Goal: Task Accomplishment & Management: Use online tool/utility

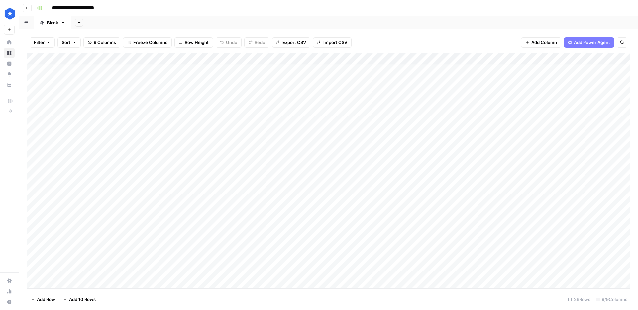
scroll to position [3, 1]
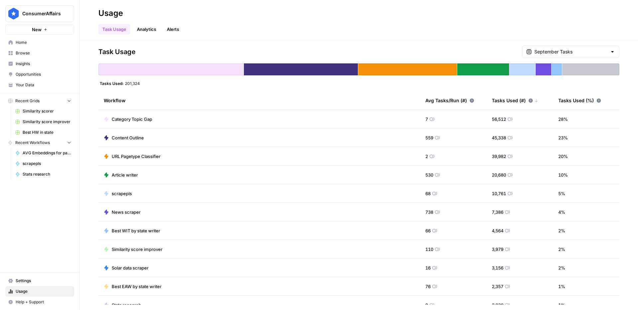
click at [53, 44] on span "Home" at bounding box center [44, 43] width 56 height 6
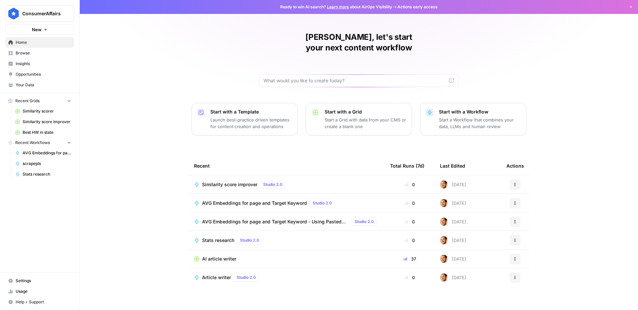
click at [38, 55] on span "Browse" at bounding box center [44, 53] width 56 height 6
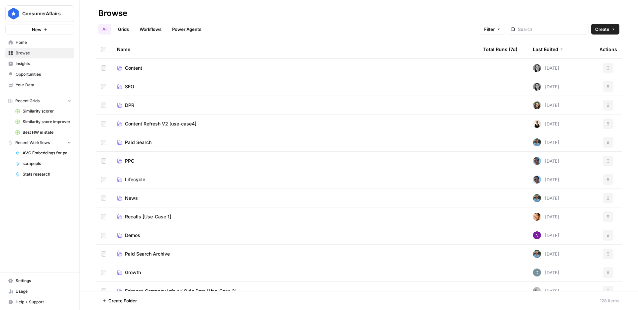
click at [139, 68] on span "Content" at bounding box center [133, 68] width 17 height 7
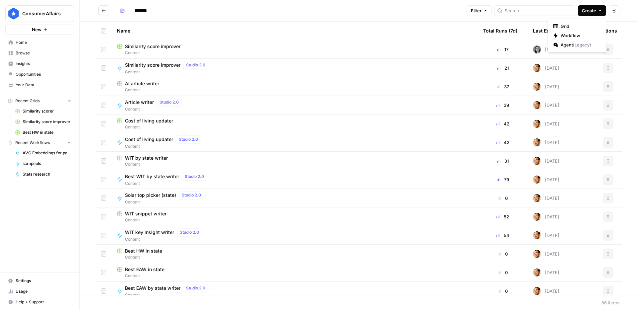
click at [592, 9] on span "Create" at bounding box center [589, 10] width 14 height 7
click at [567, 37] on span "Workflow" at bounding box center [579, 35] width 37 height 7
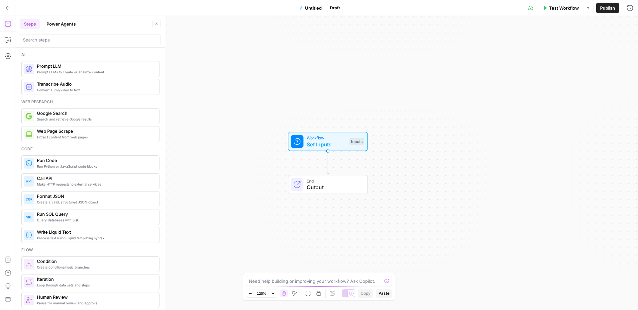
click at [331, 141] on span "Set Inputs" at bounding box center [327, 145] width 40 height 8
click at [555, 47] on button "Add Field" at bounding box center [569, 45] width 104 height 11
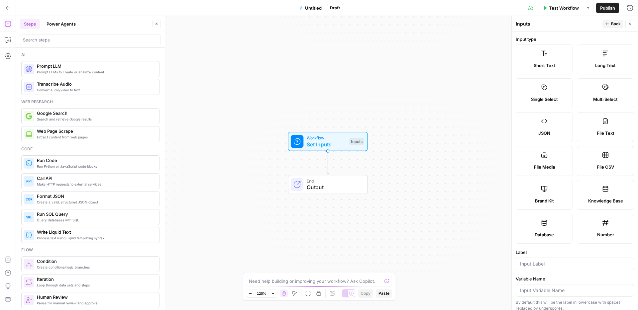
click at [553, 57] on label "Short Text" at bounding box center [544, 60] width 57 height 30
click at [544, 261] on div at bounding box center [575, 264] width 118 height 13
type input "State"
click at [619, 23] on span "Back" at bounding box center [616, 24] width 10 height 6
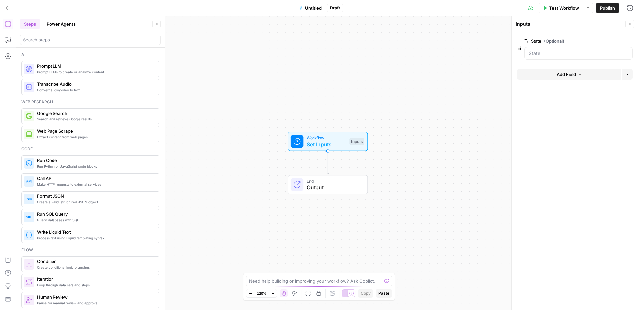
click at [574, 73] on span "Add Field" at bounding box center [566, 74] width 19 height 7
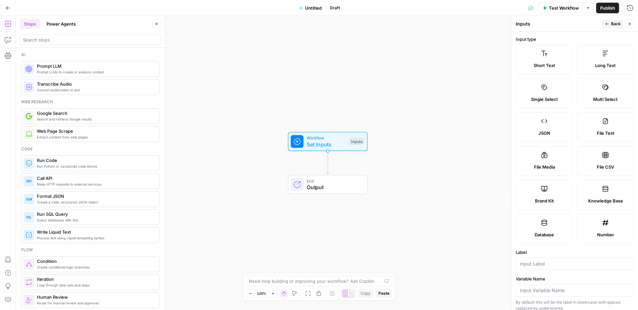
click at [609, 63] on span "Long Text" at bounding box center [605, 65] width 21 height 7
click at [556, 263] on input "Label" at bounding box center [575, 264] width 110 height 7
type input "Article template"
click at [608, 26] on button "Back" at bounding box center [613, 24] width 21 height 9
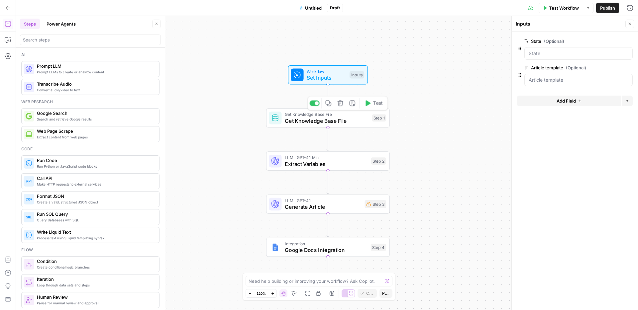
click at [327, 117] on span "Get Knowledge Base File" at bounding box center [327, 121] width 84 height 8
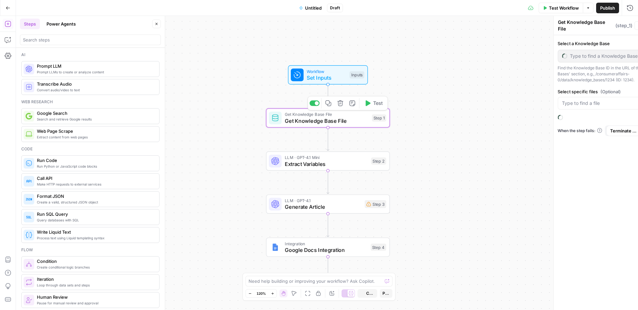
type input "HW by state"
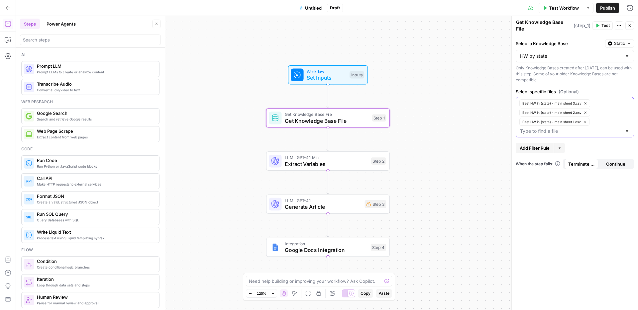
click at [586, 102] on icon "button" at bounding box center [586, 104] width 4 height 4
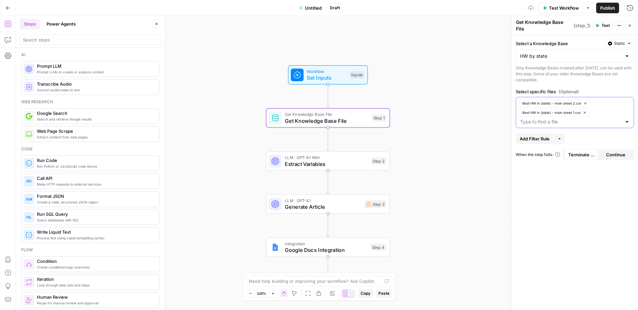
click at [586, 102] on icon "button" at bounding box center [586, 104] width 4 height 4
click at [586, 99] on button "Best HW in {state} - main sheet 1.csv" at bounding box center [554, 103] width 70 height 8
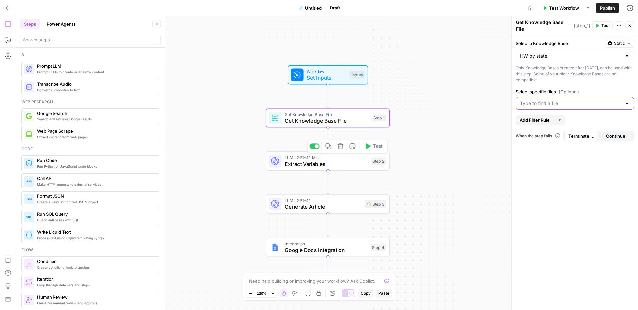
click at [277, 159] on icon at bounding box center [275, 161] width 8 height 8
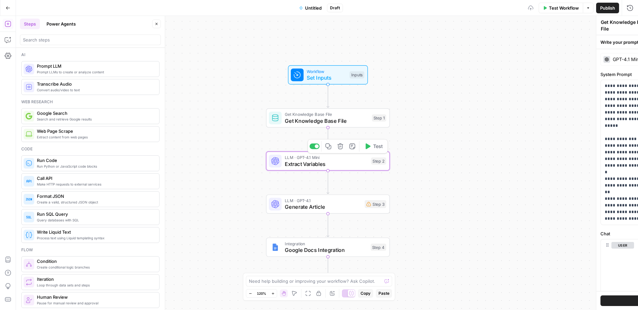
type textarea "Extract Variables"
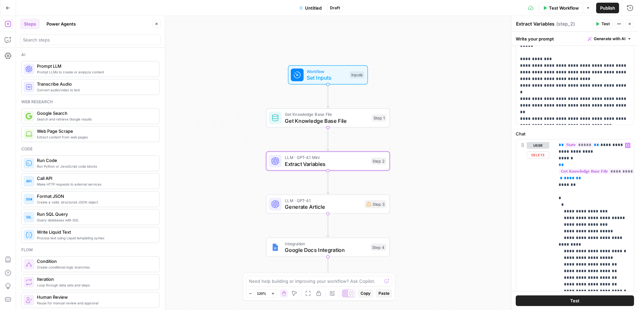
scroll to position [2, 0]
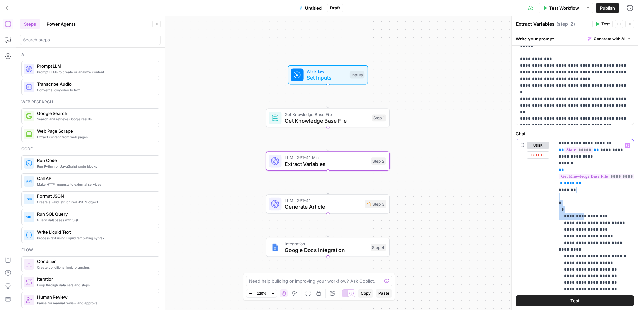
drag, startPoint x: 571, startPoint y: 199, endPoint x: 579, endPoint y: 214, distance: 16.9
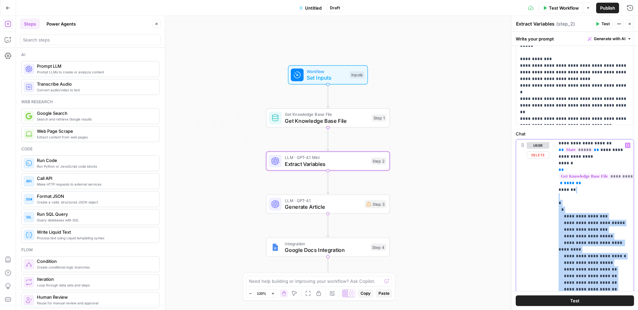
scroll to position [231, 0]
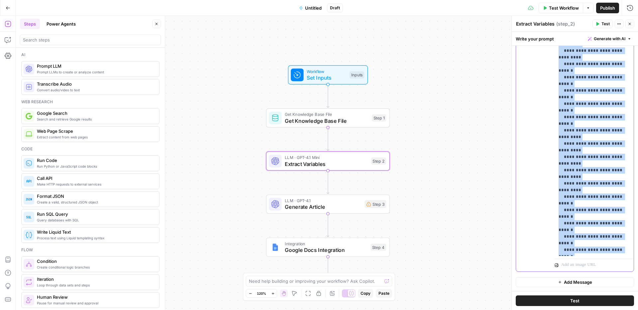
copy p "**********"
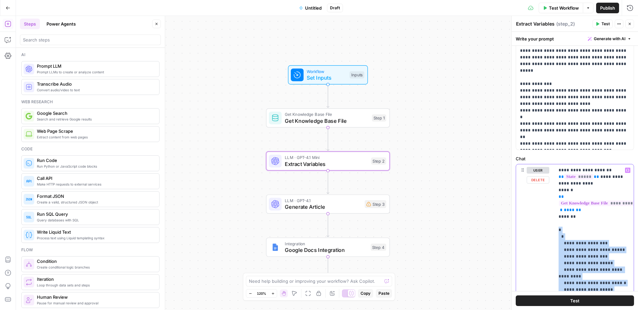
scroll to position [51, 0]
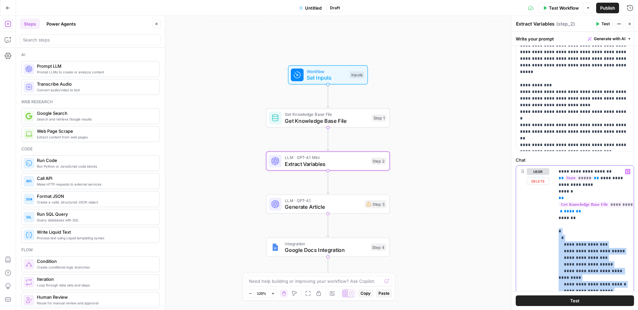
drag, startPoint x: 566, startPoint y: 177, endPoint x: 557, endPoint y: 230, distance: 53.6
click at [557, 230] on div "**********" at bounding box center [594, 301] width 79 height 271
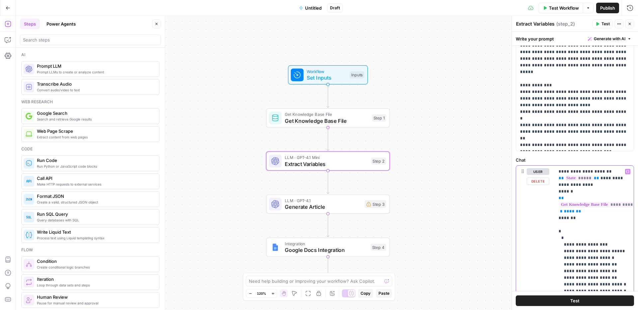
scroll to position [1, 0]
click at [328, 206] on span "Generate Article" at bounding box center [322, 207] width 77 height 8
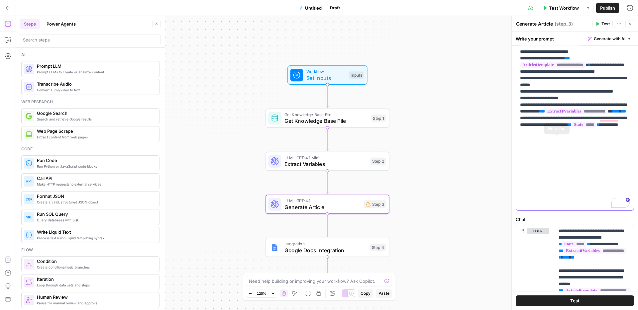
scroll to position [181, 0]
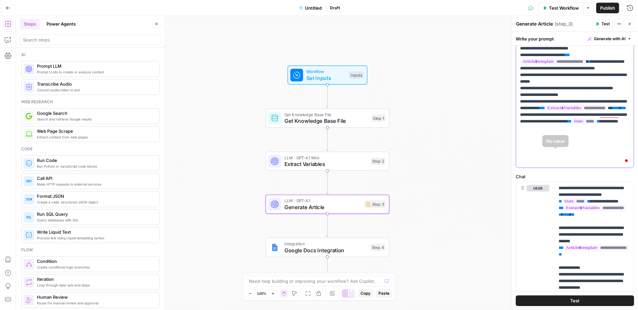
scroll to position [0, 0]
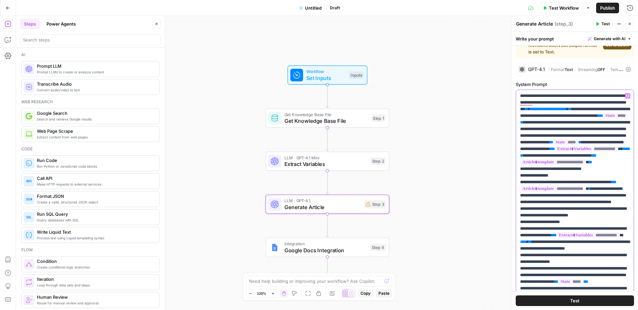
click at [599, 150] on p "**********" at bounding box center [575, 302] width 110 height 419
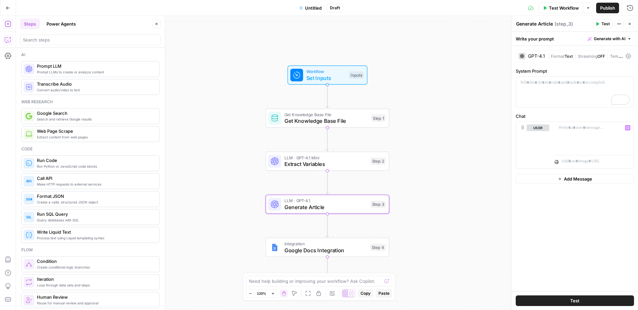
click at [8, 39] on icon "button" at bounding box center [8, 40] width 7 height 7
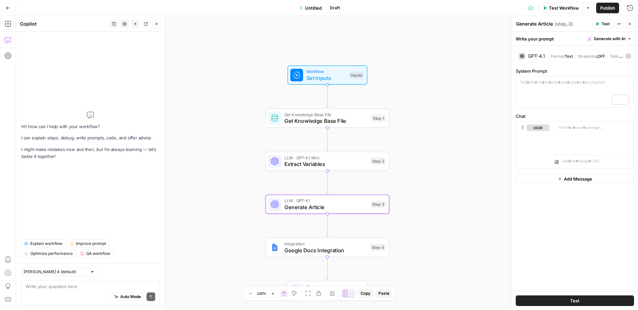
click at [69, 285] on textarea at bounding box center [91, 286] width 130 height 7
click at [65, 284] on textarea at bounding box center [91, 286] width 130 height 7
click at [57, 287] on textarea at bounding box center [91, 286] width 130 height 7
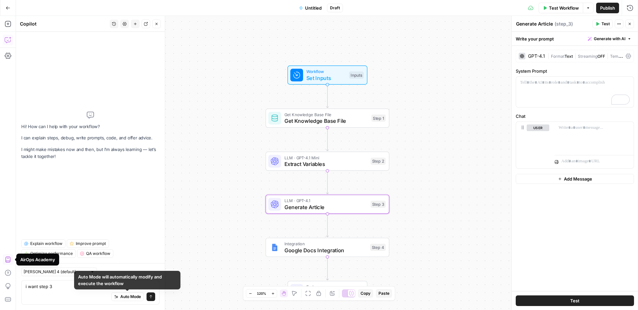
click at [100, 292] on div "Auto Mode Send" at bounding box center [91, 297] width 130 height 15
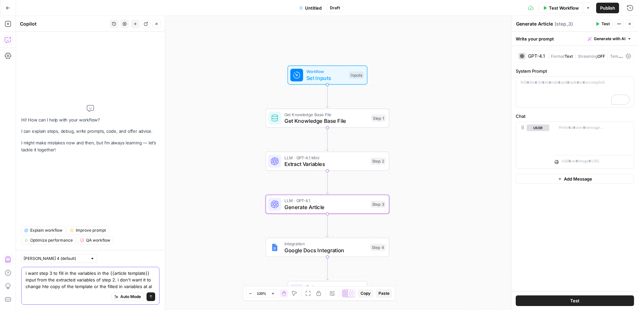
type textarea "i want step 3 to fill in the variables in the {{article template}} input from t…"
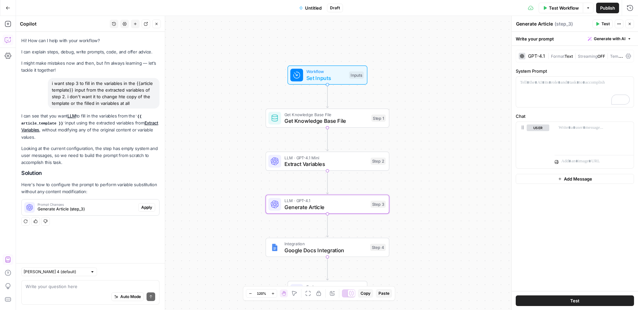
drag, startPoint x: 143, startPoint y: 166, endPoint x: 145, endPoint y: 202, distance: 36.3
click at [143, 166] on p "Looking at the current configuration, the step has empty system and user messag…" at bounding box center [90, 155] width 138 height 21
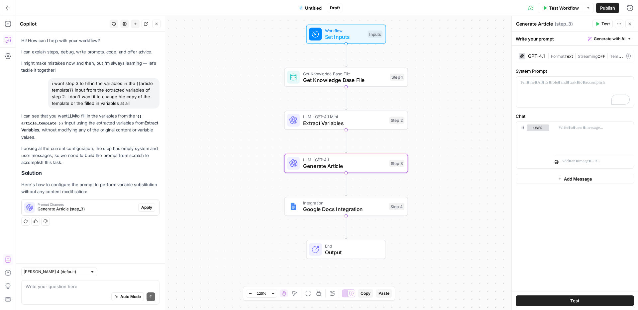
click at [145, 208] on span "Apply" at bounding box center [146, 208] width 11 height 6
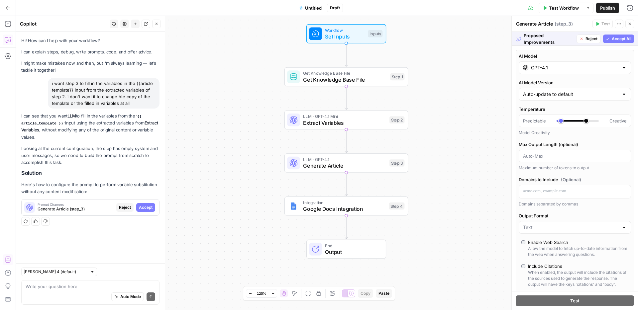
click at [616, 39] on span "Accept All" at bounding box center [622, 39] width 20 height 6
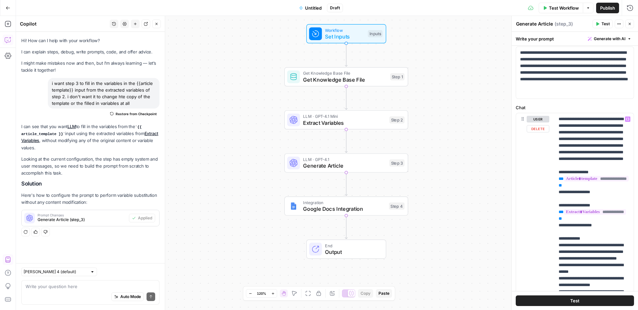
scroll to position [48, 0]
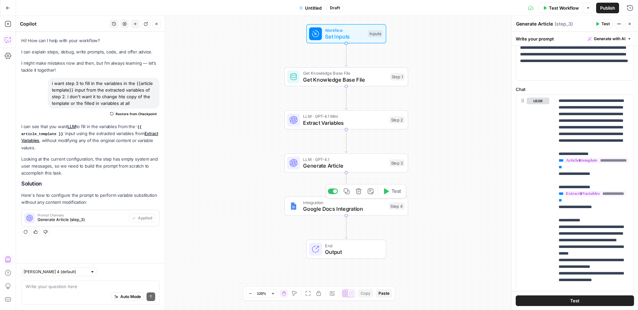
click at [381, 204] on span "Integration" at bounding box center [344, 202] width 83 height 6
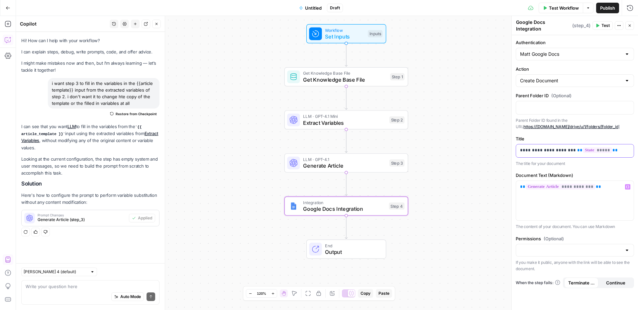
click at [561, 147] on p "**********" at bounding box center [575, 150] width 110 height 7
click at [579, 253] on div at bounding box center [575, 250] width 118 height 13
click at [578, 251] on div at bounding box center [575, 250] width 118 height 13
click at [553, 272] on span "Public" at bounding box center [573, 273] width 104 height 7
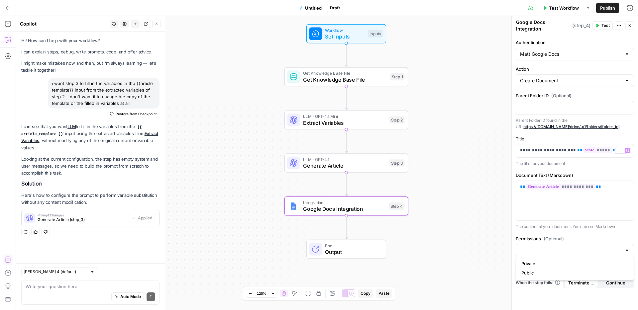
type input "Public"
click at [568, 10] on span "Test Workflow" at bounding box center [564, 8] width 30 height 7
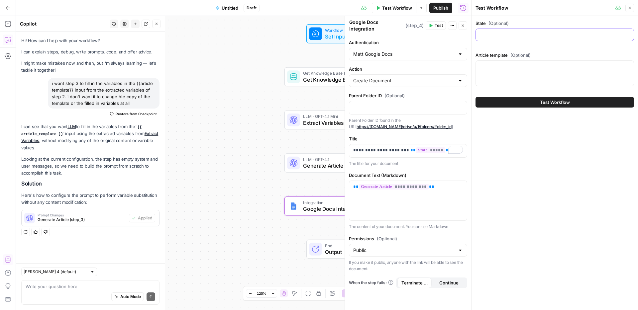
click at [515, 37] on input "State (Optional)" at bounding box center [555, 35] width 150 height 7
click at [631, 10] on button "Close" at bounding box center [629, 8] width 9 height 9
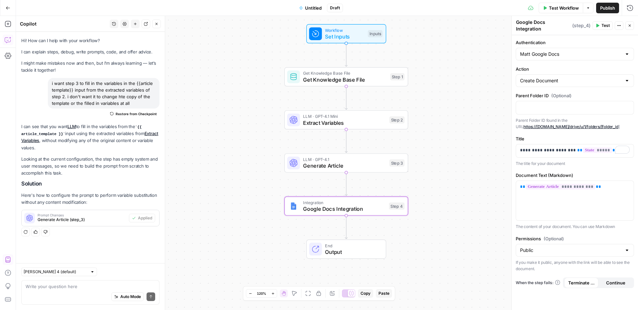
click at [368, 84] on div "Get Knowledge Base File Get Knowledge Base File Step 1 Copy step Delete step Ad…" at bounding box center [346, 76] width 124 height 19
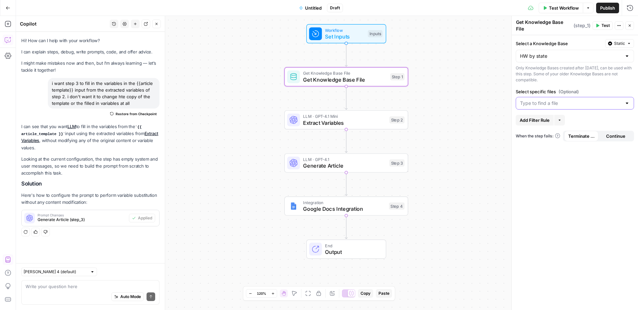
click at [575, 100] on input "Select specific files (Optional)" at bounding box center [571, 103] width 102 height 7
click at [550, 50] on div "HW by state" at bounding box center [575, 56] width 118 height 13
click at [545, 65] on button "Solar by state" at bounding box center [575, 69] width 112 height 9
type input "Solar by state"
click at [545, 101] on input "Select specific files (Optional)" at bounding box center [571, 103] width 102 height 7
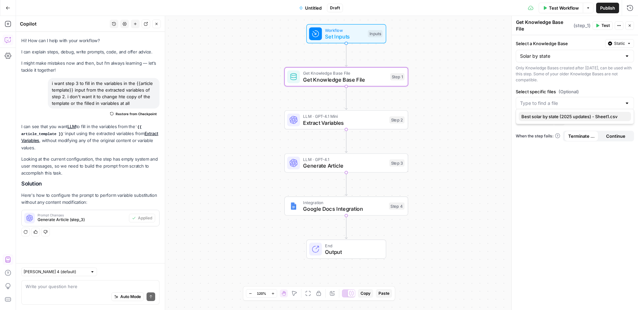
click at [553, 114] on span "Best solar by state (2025 updates) - Sheet1.csv" at bounding box center [573, 116] width 104 height 7
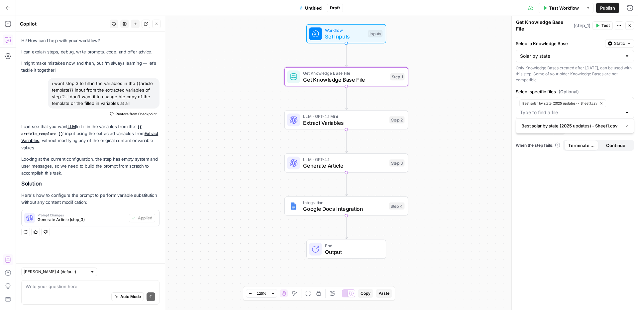
click at [560, 186] on div "Select a Knowledge Base Static Solar by state Only Knowledge Bases created afte…" at bounding box center [575, 172] width 126 height 275
click at [562, 11] on span "Test Workflow" at bounding box center [564, 8] width 30 height 7
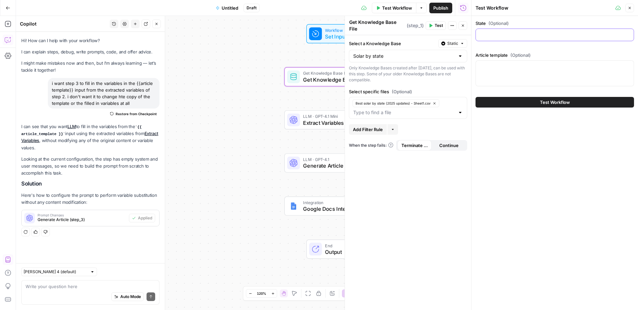
click at [513, 35] on input "State (Optional)" at bounding box center [555, 35] width 150 height 7
paste input "Alaska"
type input "Alaska"
click at [511, 70] on div at bounding box center [555, 73] width 159 height 26
paste textarea "Best Solar Companies in {{state}} COORDS: Use the ahref link provided next to t…"
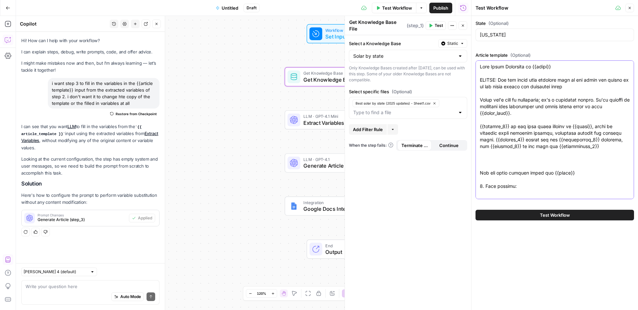
scroll to position [1821, 0]
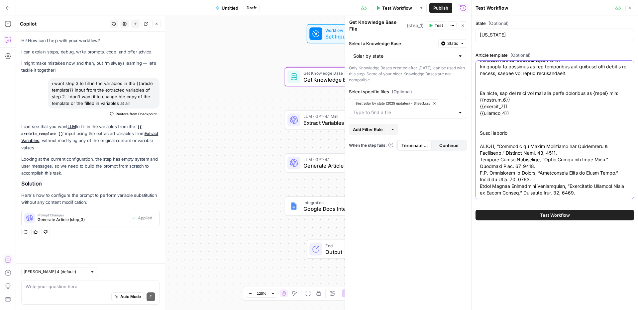
type textarea "Best Solar Companies in {{state}} COORDS: Use the ahref link provided next to t…"
click at [545, 215] on span "Test Workflow" at bounding box center [555, 215] width 30 height 7
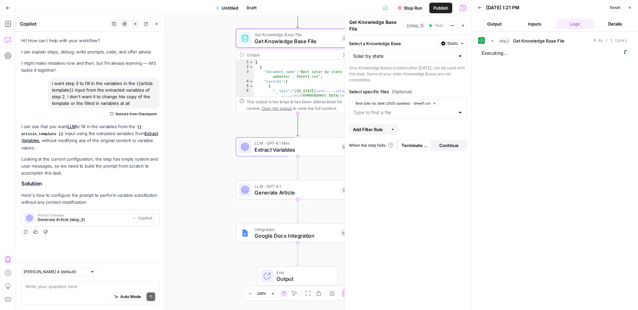
drag, startPoint x: 241, startPoint y: 153, endPoint x: 192, endPoint y: 114, distance: 62.2
click at [192, 114] on div "Workflow Set Inputs Inputs Get Knowledge Base File Get Knowledge Base File Step…" at bounding box center [243, 163] width 455 height 294
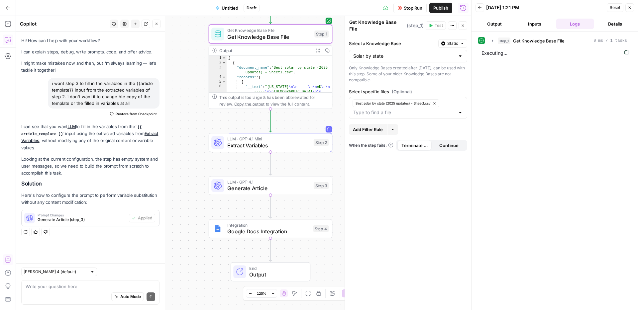
drag, startPoint x: 208, startPoint y: 115, endPoint x: 172, endPoint y: 107, distance: 36.4
click at [172, 107] on div "Workflow Set Inputs Inputs Get Knowledge Base File Get Knowledge Base File Step…" at bounding box center [243, 163] width 455 height 294
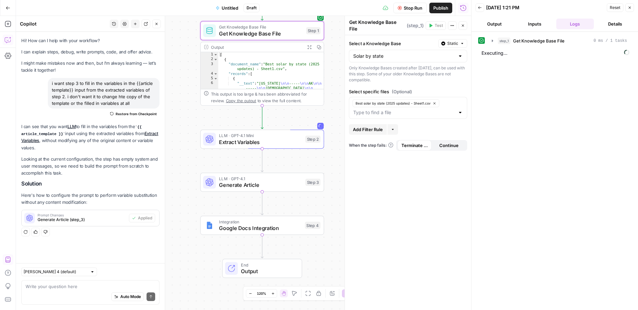
click at [262, 139] on span "Extract Variables" at bounding box center [260, 142] width 83 height 8
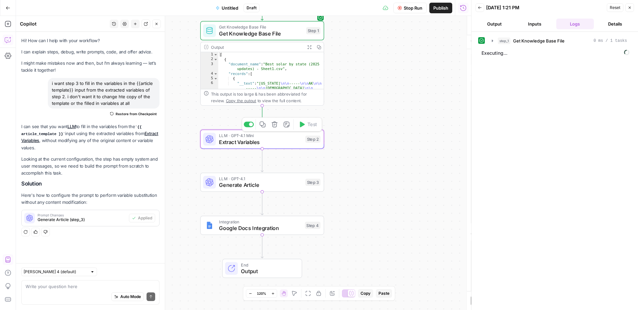
type textarea "Extract Variables"
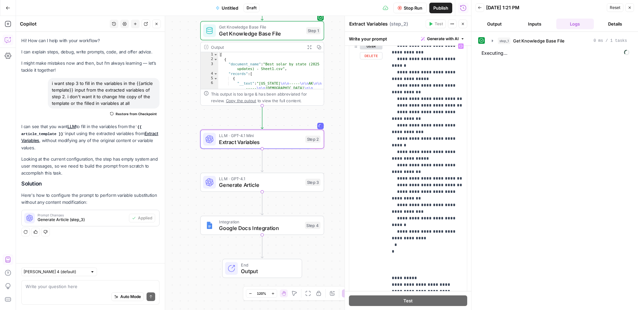
scroll to position [218, 0]
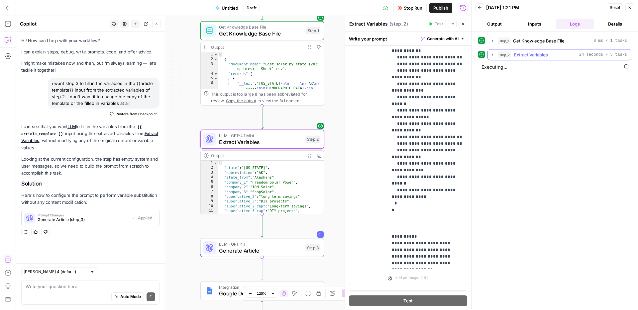
click at [600, 59] on button "step_2 Extract Variables 24 seconds / 5 tasks" at bounding box center [559, 55] width 143 height 11
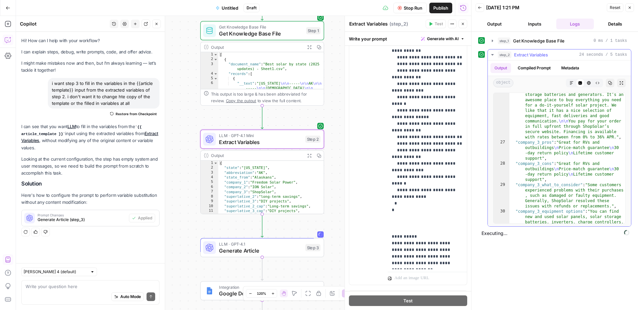
scroll to position [566, 0]
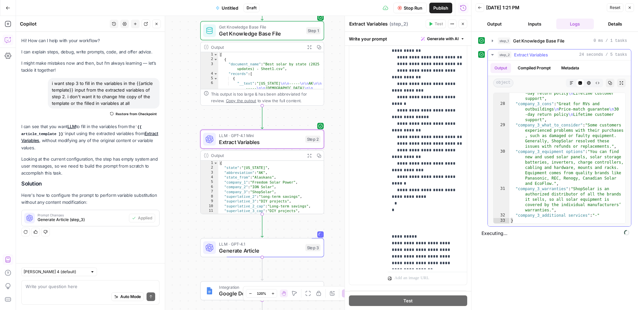
click at [570, 56] on div "step_2 Extract Variables 24 seconds / 5 tasks" at bounding box center [562, 55] width 129 height 7
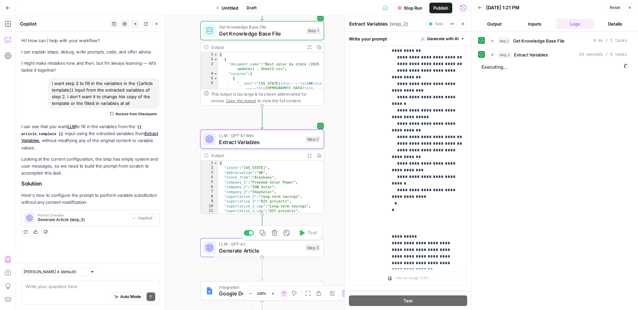
click at [273, 251] on span "Generate Article" at bounding box center [260, 251] width 83 height 8
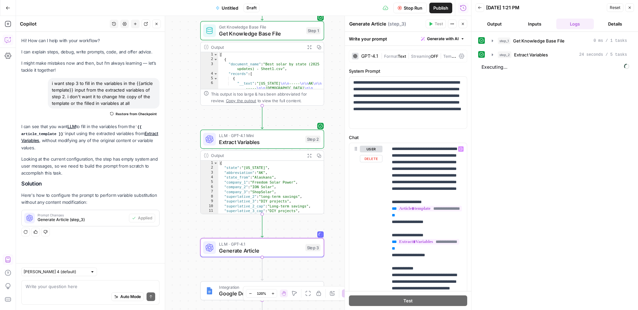
scroll to position [112, 0]
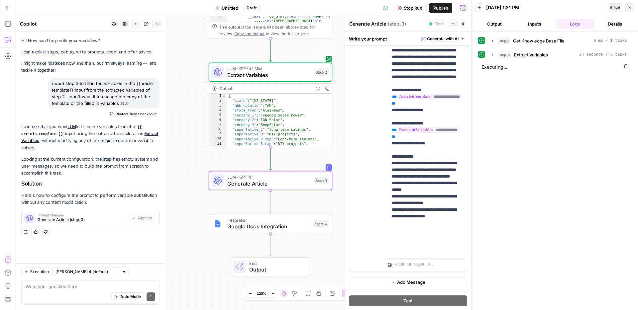
drag, startPoint x: 331, startPoint y: 211, endPoint x: 338, endPoint y: 147, distance: 64.6
click at [338, 147] on div "Workflow Set Inputs Inputs Get Knowledge Base File Get Knowledge Base File Step…" at bounding box center [243, 163] width 455 height 294
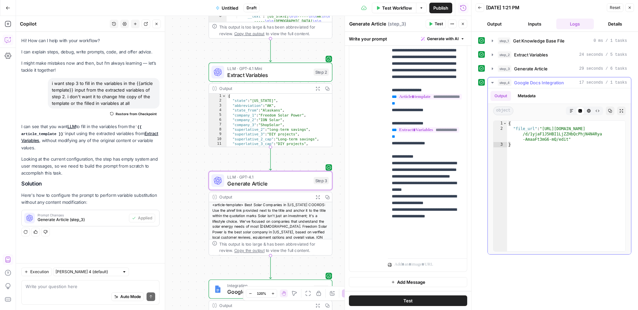
click at [572, 113] on button "Markdown" at bounding box center [571, 111] width 9 height 9
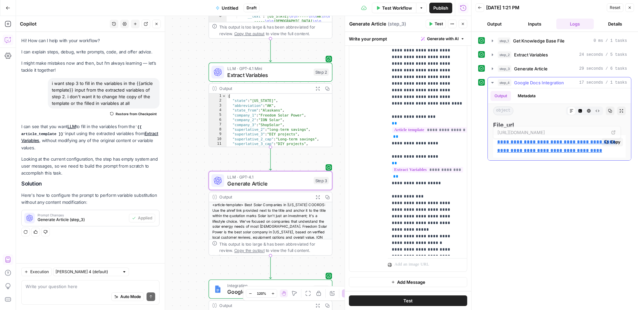
click at [535, 148] on link "**********" at bounding box center [557, 147] width 120 height 14
click at [433, 7] on span "Publish" at bounding box center [440, 8] width 15 height 7
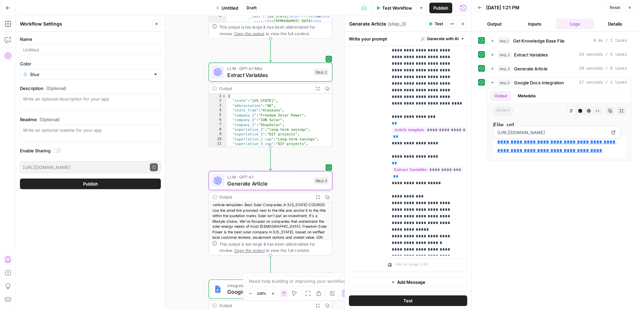
click at [66, 45] on div at bounding box center [90, 50] width 141 height 11
type input "Best solar by state writer"
click at [89, 187] on span "Publish" at bounding box center [90, 184] width 15 height 7
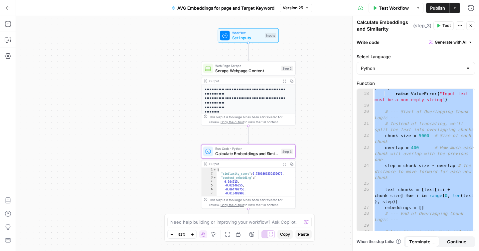
scroll to position [154, 0]
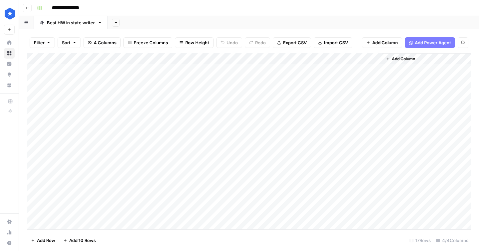
click at [307, 59] on div "Add Column" at bounding box center [249, 141] width 444 height 176
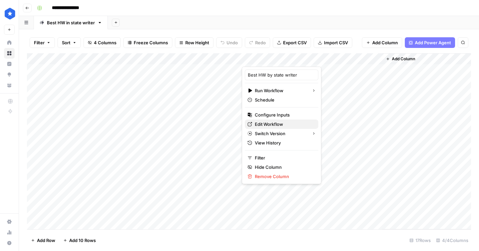
click at [271, 124] on span "Edit Workflow" at bounding box center [284, 124] width 58 height 7
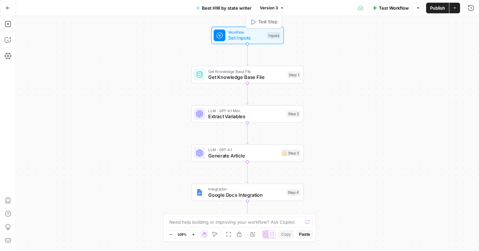
click at [260, 37] on span "Set Inputs" at bounding box center [246, 37] width 36 height 7
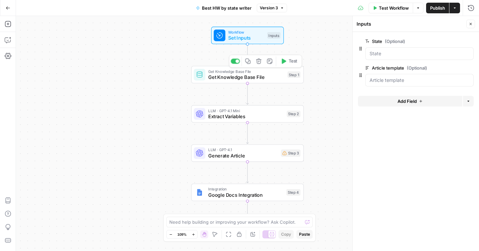
click at [277, 76] on span "Get Knowledge Base File" at bounding box center [246, 76] width 76 height 7
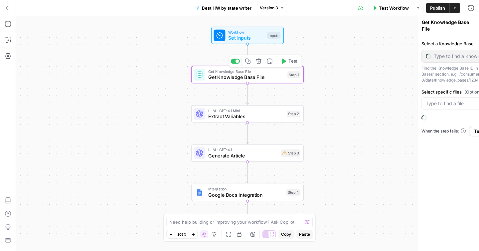
type input "HW by state"
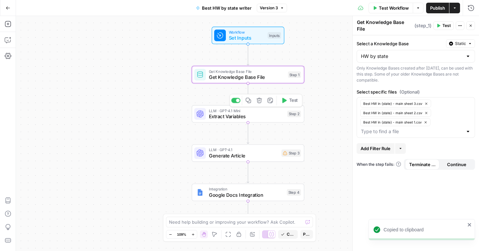
click at [263, 115] on span "Extract Variables" at bounding box center [246, 116] width 75 height 7
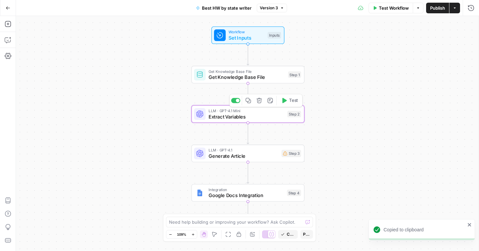
type textarea "Extract Variables"
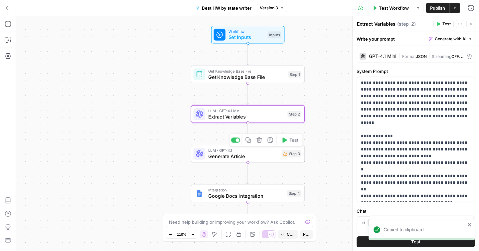
click at [260, 156] on span "Generate Article" at bounding box center [243, 155] width 70 height 7
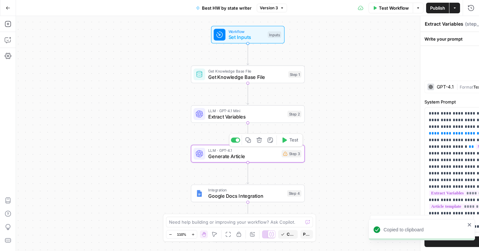
type textarea "Generate Article"
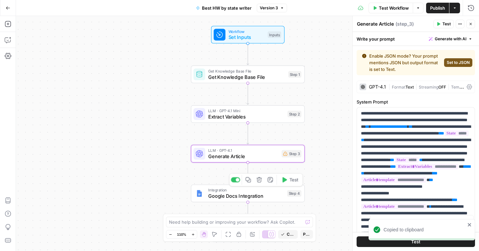
click at [270, 193] on span "Google Docs Integration" at bounding box center [246, 195] width 76 height 7
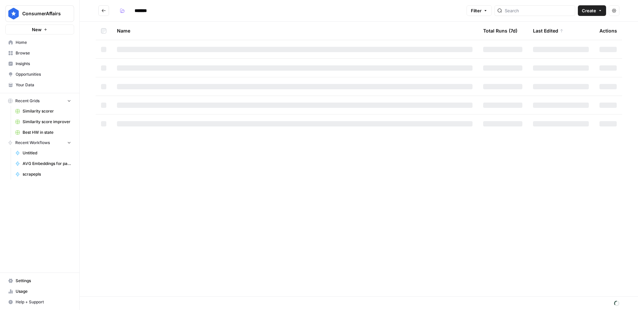
click at [38, 83] on span "Your Data" at bounding box center [44, 85] width 56 height 6
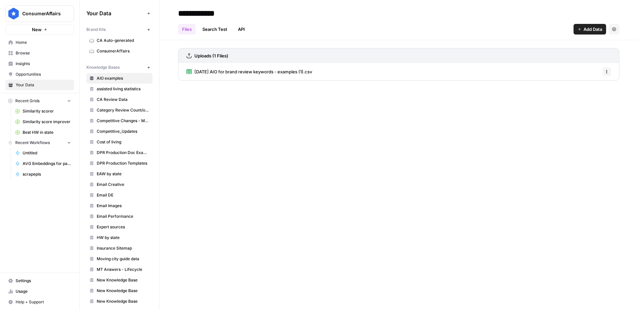
click at [150, 67] on icon "button" at bounding box center [149, 68] width 4 height 4
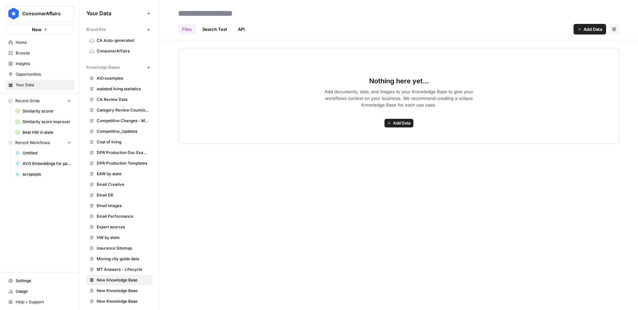
click at [223, 16] on input at bounding box center [228, 13] width 106 height 13
type input "**********"
click at [390, 122] on icon "button" at bounding box center [389, 123] width 4 height 4
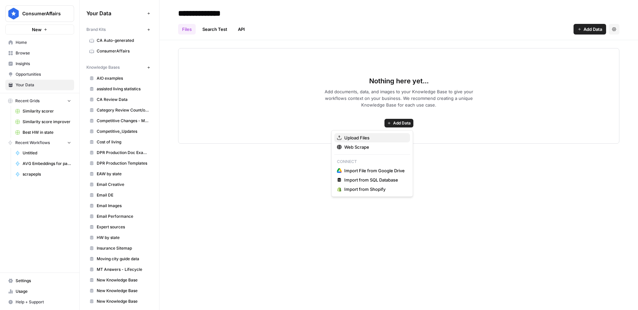
click at [368, 136] on span "Upload Files" at bounding box center [374, 138] width 60 height 7
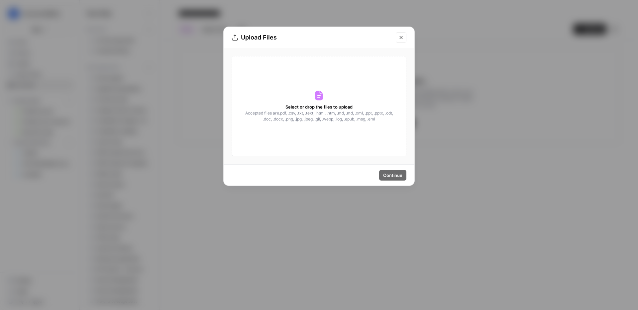
click at [328, 106] on span "Select or drop the files to upload" at bounding box center [318, 107] width 67 height 7
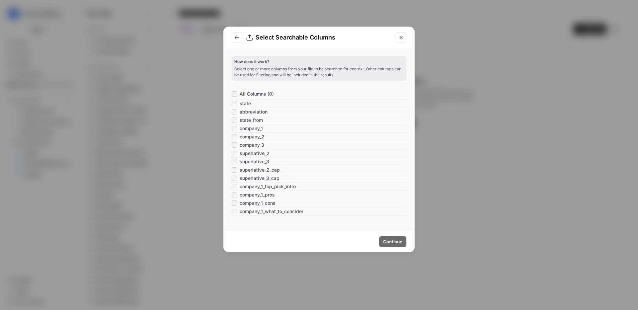
click at [254, 93] on span "All Columns (0)" at bounding box center [257, 94] width 34 height 7
click at [390, 237] on button "Continue" at bounding box center [392, 242] width 27 height 11
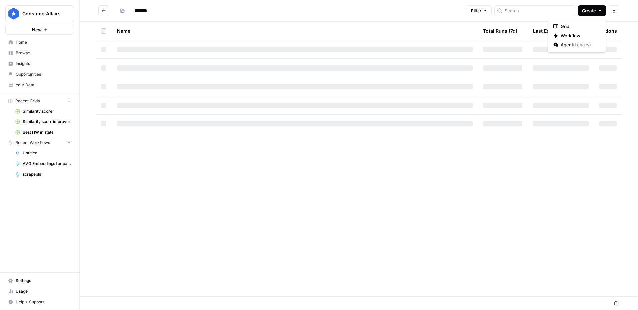
click at [589, 12] on span "Create" at bounding box center [589, 10] width 14 height 7
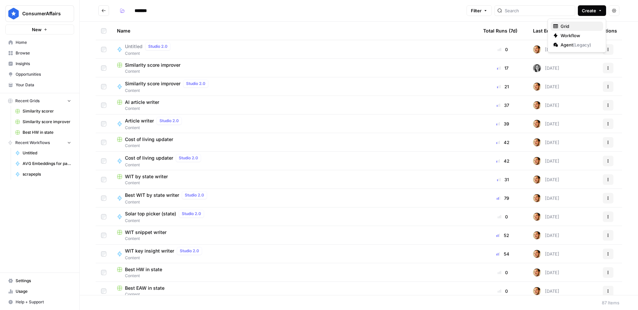
click at [569, 27] on span "Grid" at bounding box center [579, 26] width 37 height 7
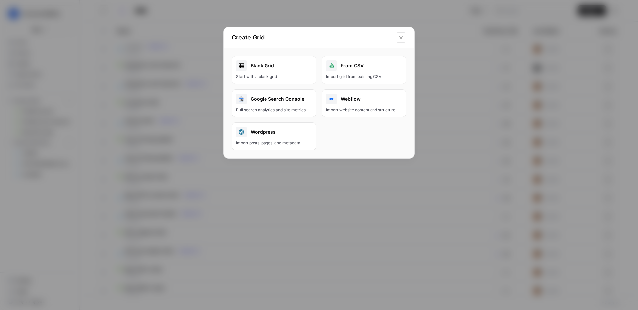
click at [291, 71] on link "Blank Grid Start with a blank grid" at bounding box center [274, 70] width 85 height 28
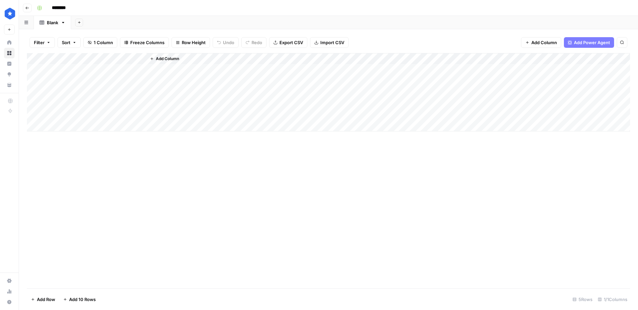
click at [64, 11] on input "********" at bounding box center [67, 8] width 37 height 11
type input "**********"
click at [75, 59] on div "Add Column" at bounding box center [328, 92] width 603 height 78
click at [77, 74] on input "Title" at bounding box center [89, 74] width 67 height 7
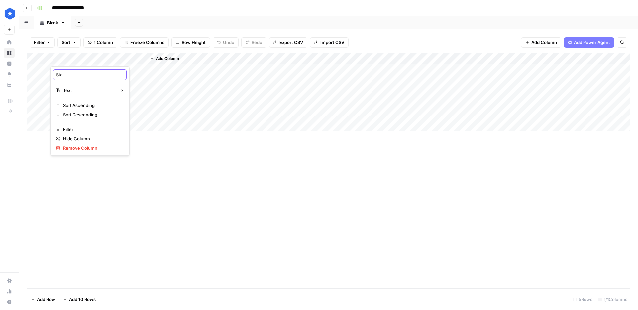
type input "State"
click at [169, 58] on span "Add Column" at bounding box center [167, 59] width 23 height 6
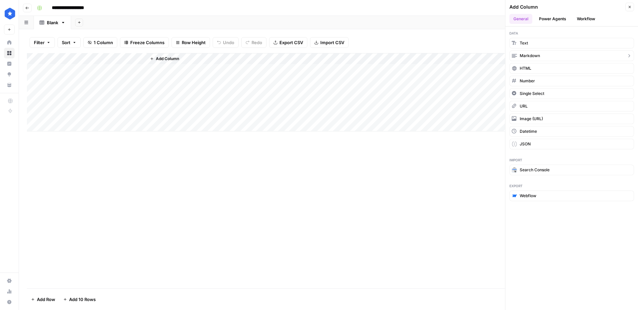
click at [540, 57] on button "Markdown" at bounding box center [571, 56] width 125 height 11
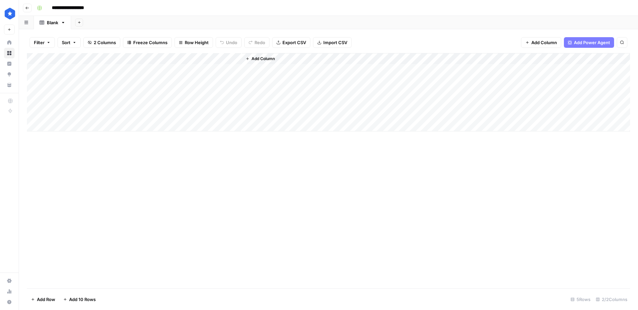
click at [174, 60] on div "Add Column" at bounding box center [328, 92] width 603 height 78
click at [176, 77] on input "New Column" at bounding box center [185, 74] width 67 height 7
type input "Article template"
click at [267, 59] on span "Add Column" at bounding box center [263, 59] width 23 height 6
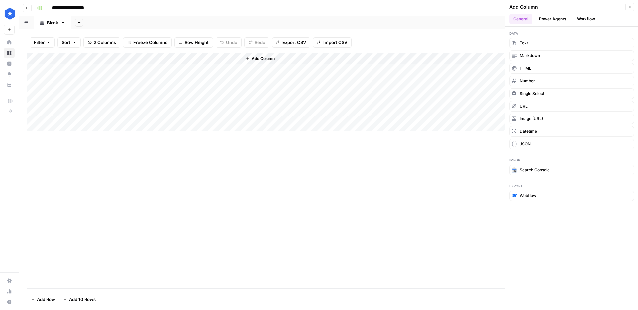
click at [73, 10] on input "**********" at bounding box center [73, 8] width 48 height 11
click at [54, 24] on div "Blank" at bounding box center [52, 22] width 11 height 7
type input "**********"
click at [277, 60] on button "Add Column" at bounding box center [260, 59] width 35 height 9
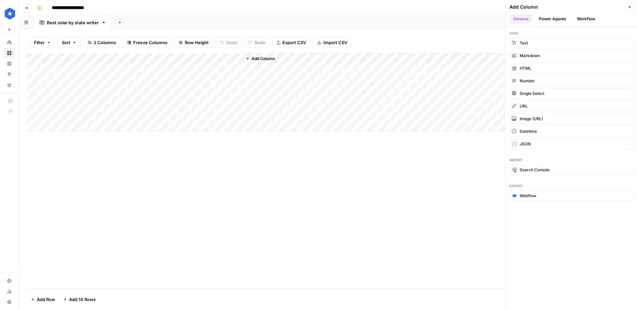
click at [268, 59] on span "Add Column" at bounding box center [263, 59] width 23 height 6
click at [355, 168] on div "Add Column" at bounding box center [328, 171] width 603 height 236
click at [122, 57] on div "Add Column" at bounding box center [328, 92] width 603 height 78
click at [249, 57] on icon "button" at bounding box center [248, 59] width 4 height 4
click at [217, 57] on div "Add Column" at bounding box center [328, 92] width 603 height 78
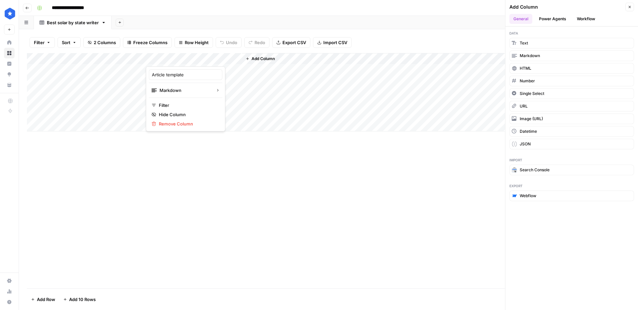
click at [581, 18] on button "Workflow" at bounding box center [586, 19] width 26 height 10
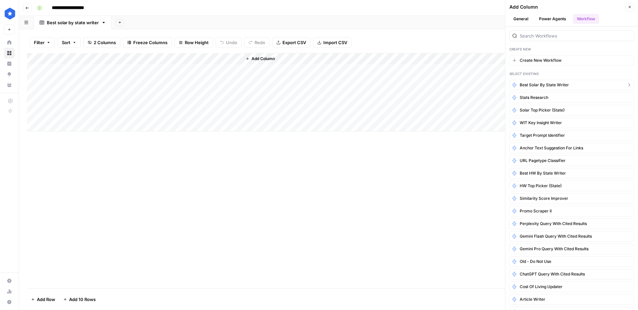
click at [549, 82] on span "Best solar by state writer" at bounding box center [544, 85] width 49 height 6
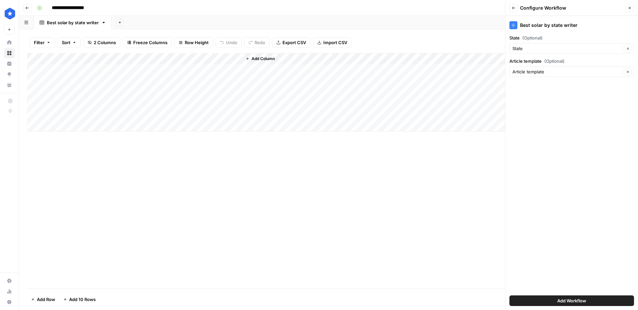
click at [563, 298] on span "Add Workflow" at bounding box center [571, 301] width 29 height 7
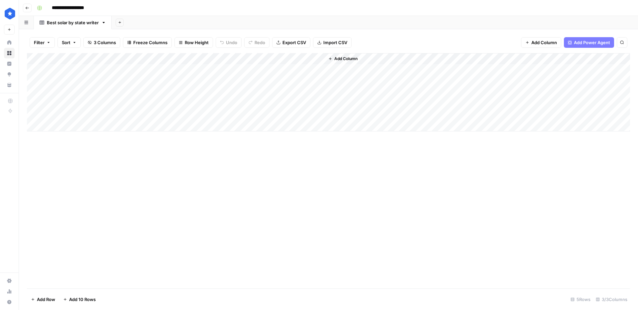
click at [111, 68] on div "Add Column" at bounding box center [328, 92] width 603 height 78
click at [103, 74] on div "Add Column" at bounding box center [328, 92] width 603 height 78
type textarea "******"
click at [214, 72] on div "Add Column" at bounding box center [328, 92] width 603 height 78
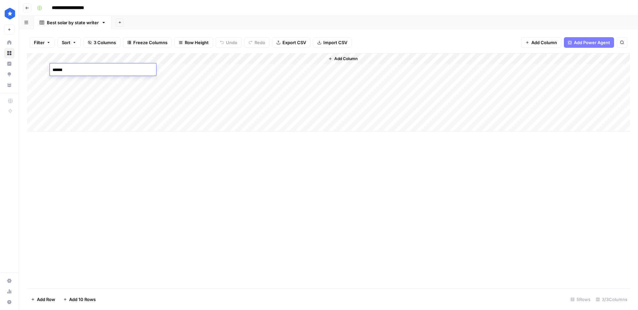
click at [214, 72] on div "Add Column" at bounding box center [328, 92] width 603 height 78
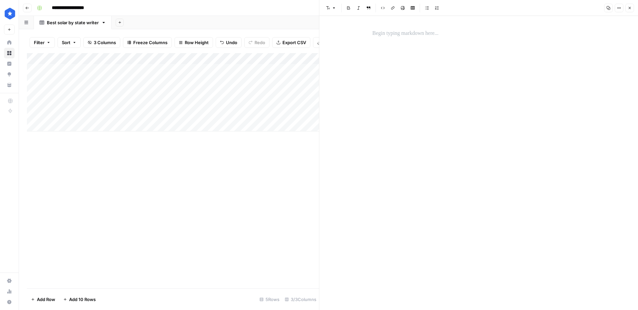
click at [409, 42] on div at bounding box center [479, 163] width 221 height 294
click at [407, 36] on p at bounding box center [479, 33] width 213 height 9
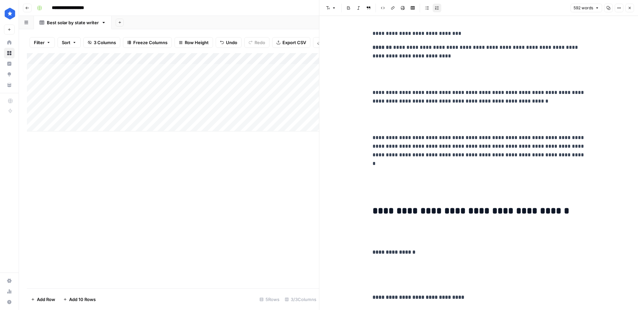
click at [392, 33] on p "**********" at bounding box center [479, 33] width 213 height 9
click at [334, 8] on icon "button" at bounding box center [334, 8] width 2 height 1
click at [342, 31] on span "heading 1" at bounding box center [352, 33] width 32 height 8
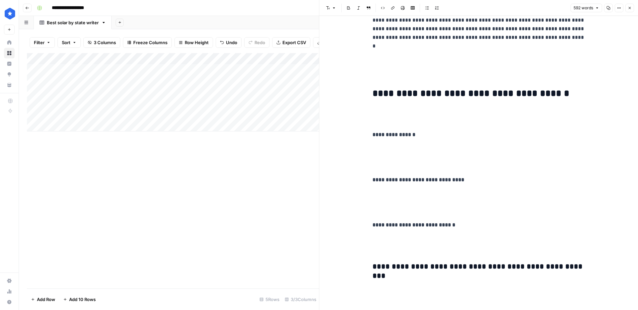
scroll to position [131, 0]
click at [425, 135] on p "**********" at bounding box center [479, 135] width 213 height 9
drag, startPoint x: 447, startPoint y: 136, endPoint x: 409, endPoint y: 137, distance: 37.9
click at [409, 137] on p "**********" at bounding box center [479, 135] width 213 height 9
copy strong "**********"
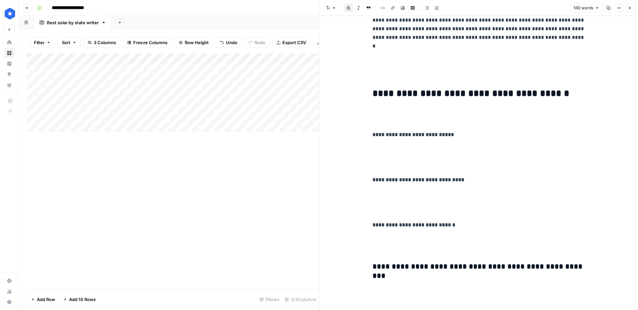
click at [467, 178] on p "**********" at bounding box center [479, 180] width 213 height 9
click at [463, 227] on p "**********" at bounding box center [479, 225] width 213 height 9
click at [486, 181] on strong "**********" at bounding box center [484, 179] width 36 height 5
click at [479, 224] on strong "**********" at bounding box center [433, 225] width 121 height 5
drag, startPoint x: 478, startPoint y: 225, endPoint x: 447, endPoint y: 226, distance: 30.3
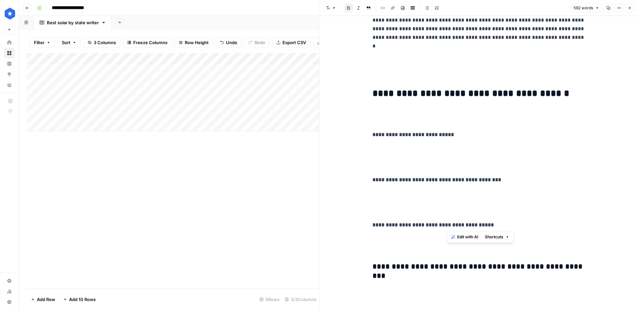
click at [447, 226] on p "**********" at bounding box center [479, 225] width 213 height 9
drag, startPoint x: 490, startPoint y: 180, endPoint x: 455, endPoint y: 180, distance: 34.9
click at [455, 180] on p "**********" at bounding box center [479, 180] width 213 height 9
drag, startPoint x: 453, startPoint y: 136, endPoint x: 409, endPoint y: 138, distance: 43.6
click at [409, 138] on p "**********" at bounding box center [479, 135] width 213 height 9
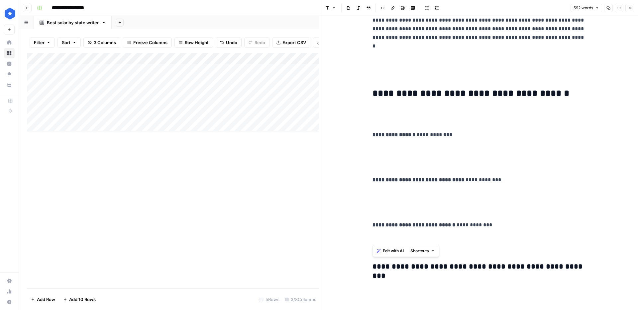
drag, startPoint x: 501, startPoint y: 233, endPoint x: 361, endPoint y: 135, distance: 171.2
drag, startPoint x: 494, startPoint y: 227, endPoint x: 370, endPoint y: 133, distance: 154.9
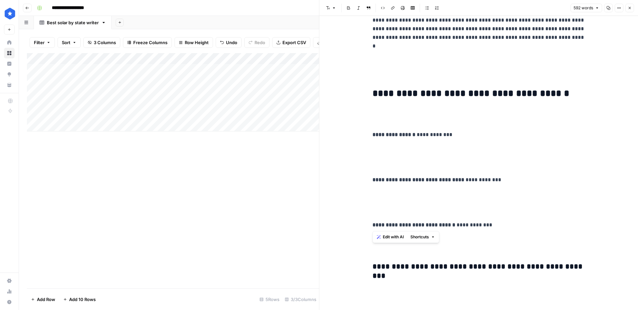
copy div "**********"
click at [475, 153] on p "To enrich screen reader interactions, please activate Accessibility in Grammarl…" at bounding box center [479, 158] width 213 height 26
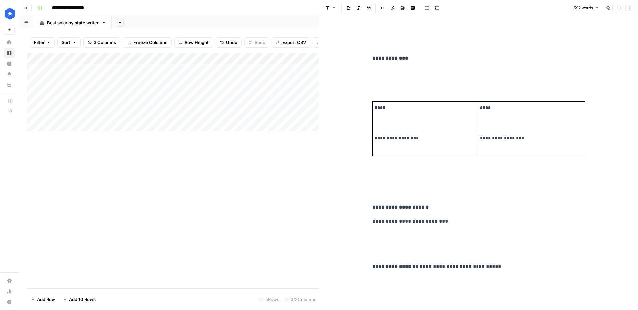
scroll to position [0, 0]
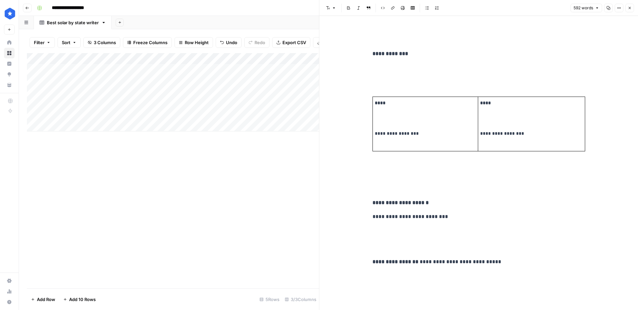
click at [374, 135] on td "**********" at bounding box center [425, 124] width 105 height 55
click at [491, 135] on p "**********" at bounding box center [536, 134] width 93 height 8
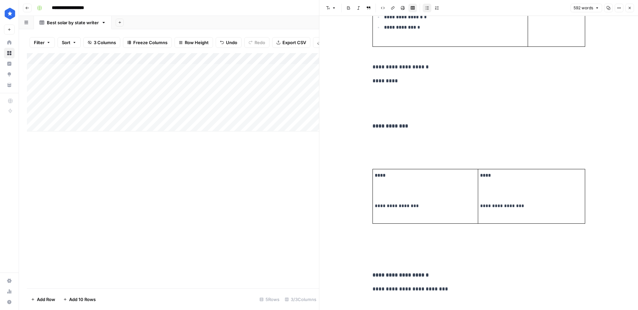
click at [374, 207] on td "**********" at bounding box center [425, 196] width 105 height 55
click at [498, 205] on p "**********" at bounding box center [536, 206] width 93 height 8
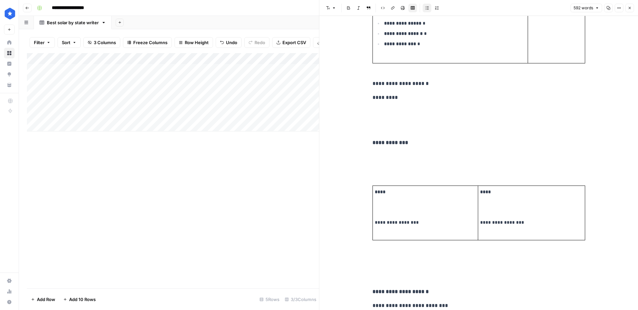
click at [376, 224] on p "**********" at bounding box center [425, 223] width 101 height 8
click at [492, 224] on p "**********" at bounding box center [536, 223] width 93 height 8
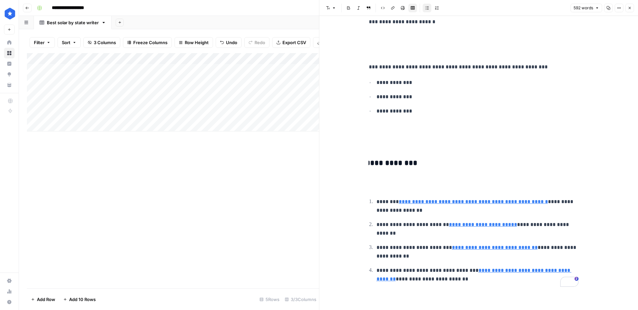
click at [499, 67] on p "**********" at bounding box center [472, 67] width 213 height 9
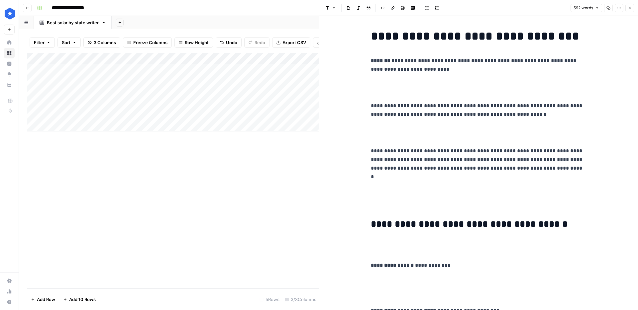
click at [286, 70] on div "Add Column" at bounding box center [173, 92] width 292 height 78
click at [633, 8] on button "Close" at bounding box center [629, 8] width 9 height 9
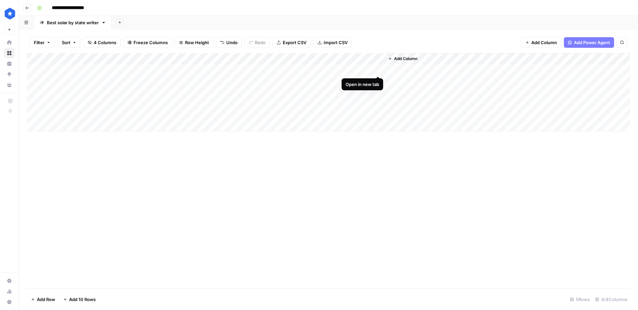
click at [376, 70] on div "Add Column" at bounding box center [328, 92] width 603 height 78
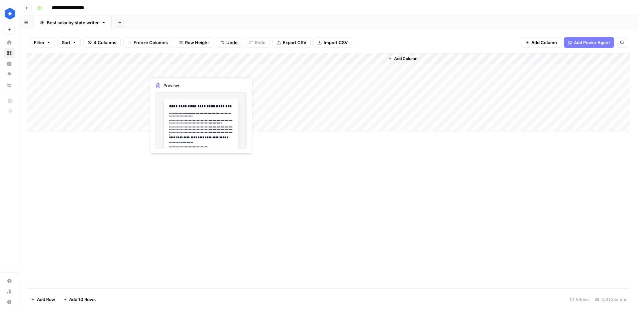
click at [235, 69] on div "Add Column" at bounding box center [328, 92] width 603 height 78
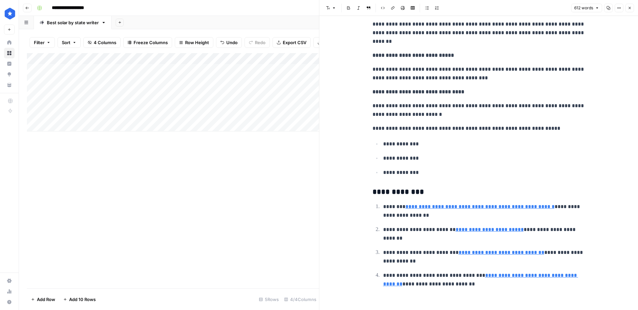
scroll to position [1483, 0]
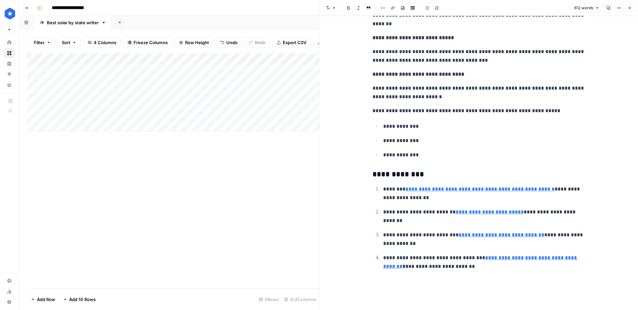
click at [631, 8] on icon "button" at bounding box center [630, 8] width 4 height 4
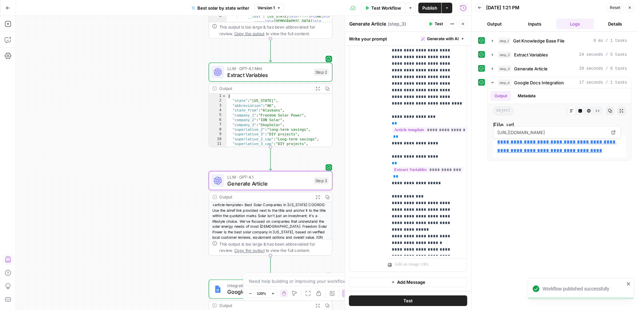
scroll to position [37, 0]
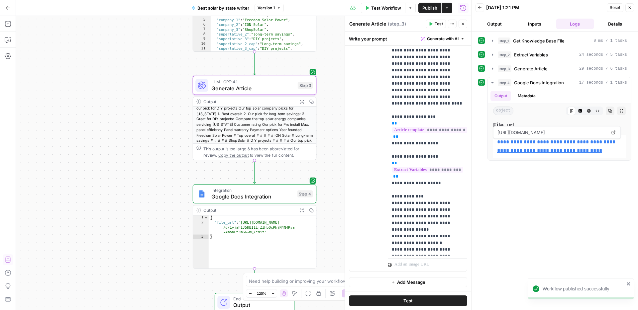
drag, startPoint x: 192, startPoint y: 222, endPoint x: 173, endPoint y: 122, distance: 101.8
click at [171, 107] on div "Workflow Set Inputs Inputs Get Knowledge Base File Get Knowledge Base File Step…" at bounding box center [243, 163] width 455 height 294
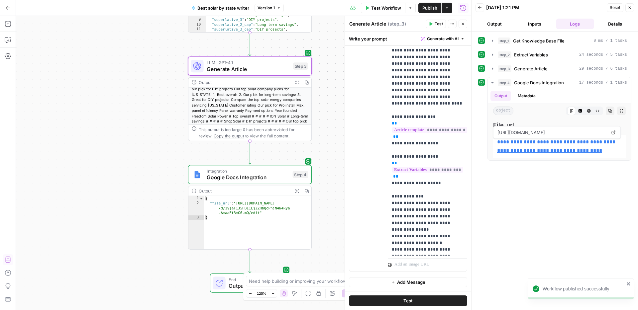
click at [226, 176] on span "Google Docs Integration" at bounding box center [248, 177] width 83 height 8
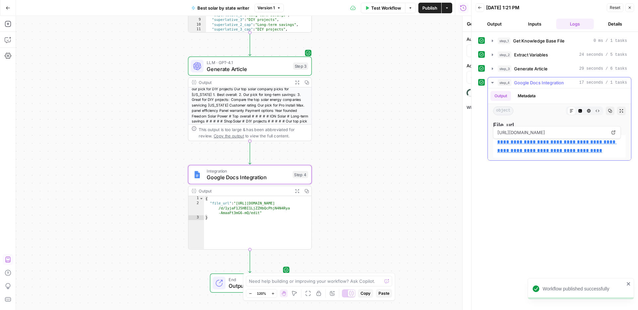
type textarea "Google Docs Integration"
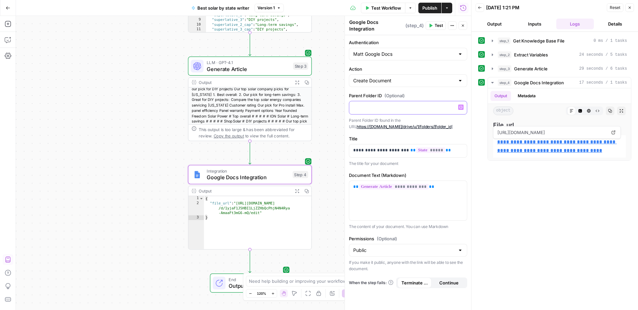
click at [387, 106] on p at bounding box center [408, 107] width 110 height 7
click at [425, 9] on span "Publish" at bounding box center [429, 8] width 15 height 7
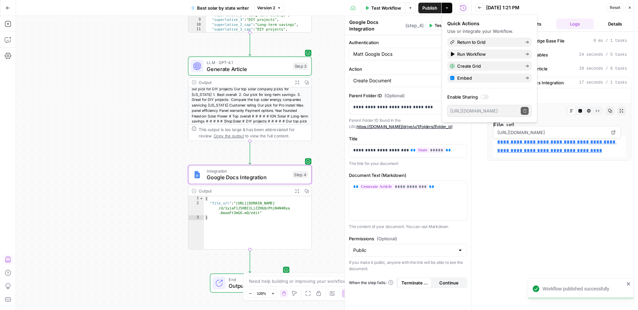
click at [276, 11] on button "Version 2" at bounding box center [269, 8] width 30 height 9
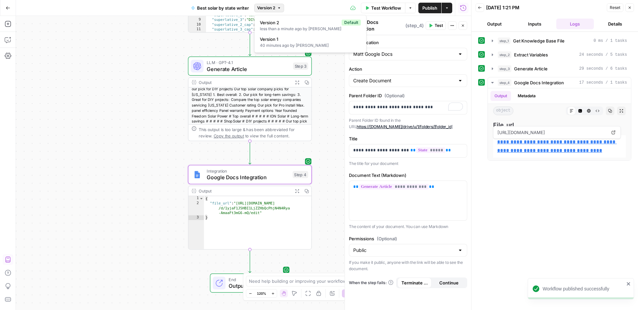
click at [276, 11] on button "Version 2" at bounding box center [269, 8] width 30 height 9
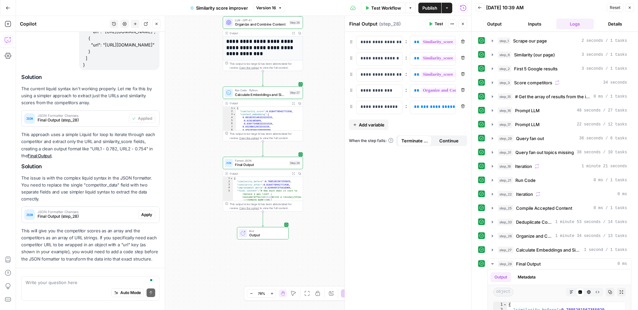
scroll to position [354, 0]
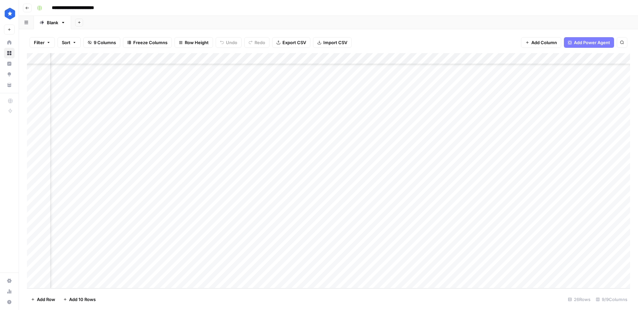
scroll to position [80, 0]
click at [346, 271] on div "Add Column" at bounding box center [328, 171] width 603 height 236
click at [337, 273] on div "Add Column" at bounding box center [328, 171] width 603 height 236
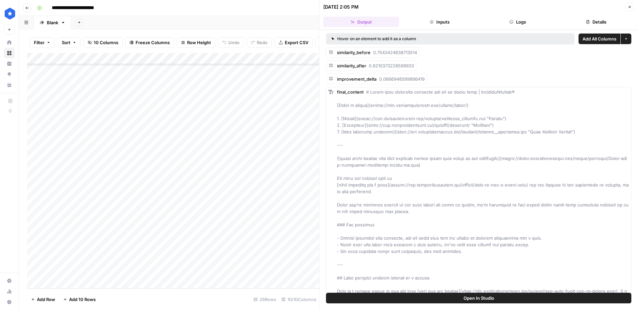
click at [586, 18] on button "Details" at bounding box center [596, 22] width 76 height 11
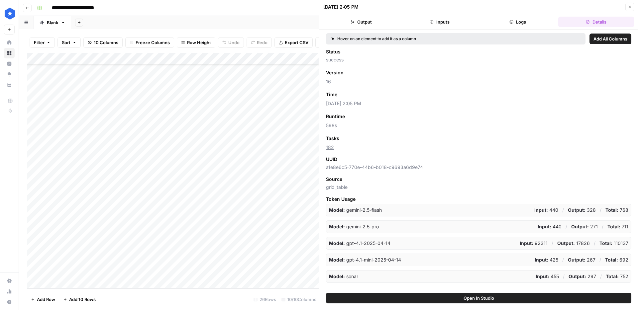
click at [377, 25] on button "Output" at bounding box center [361, 22] width 76 height 11
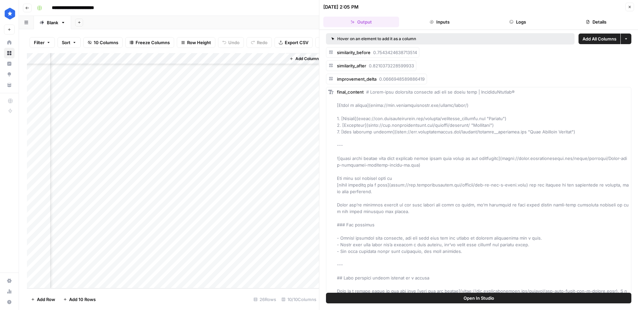
scroll to position [80, 488]
click at [216, 58] on div "Add Column" at bounding box center [173, 171] width 292 height 236
click at [197, 149] on span "Remove Column" at bounding box center [206, 148] width 58 height 7
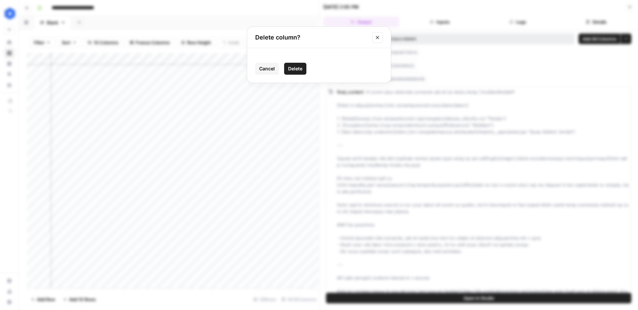
click at [299, 67] on span "Delete" at bounding box center [295, 68] width 14 height 7
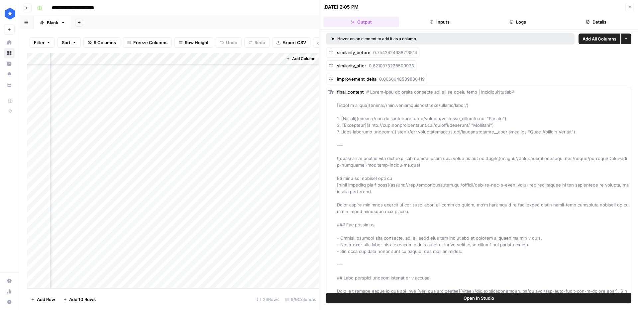
scroll to position [80, 430]
drag, startPoint x: 231, startPoint y: 58, endPoint x: 196, endPoint y: 59, distance: 35.6
click at [196, 59] on div "Add Column" at bounding box center [173, 171] width 292 height 236
click at [206, 270] on div "Add Column" at bounding box center [173, 171] width 292 height 236
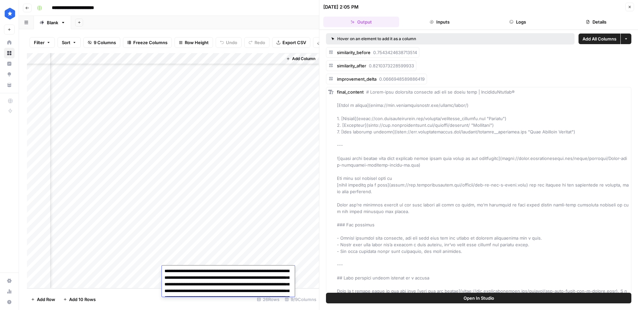
scroll to position [0, 0]
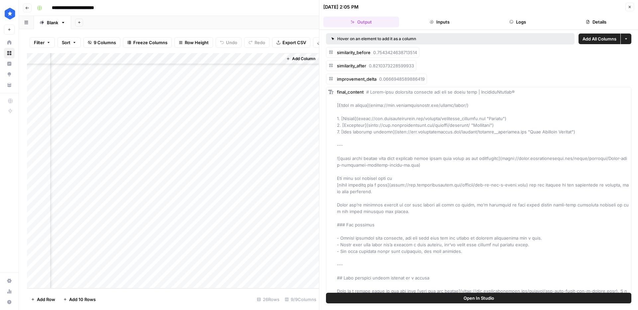
click at [217, 57] on div "Add Column" at bounding box center [173, 171] width 292 height 236
click at [253, 103] on span "Markdown" at bounding box center [249, 101] width 31 height 7
click at [219, 273] on div "Add Column" at bounding box center [173, 171] width 292 height 236
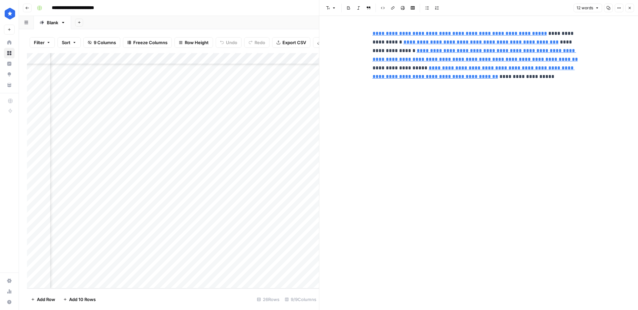
scroll to position [80, 222]
